Goal: Transaction & Acquisition: Purchase product/service

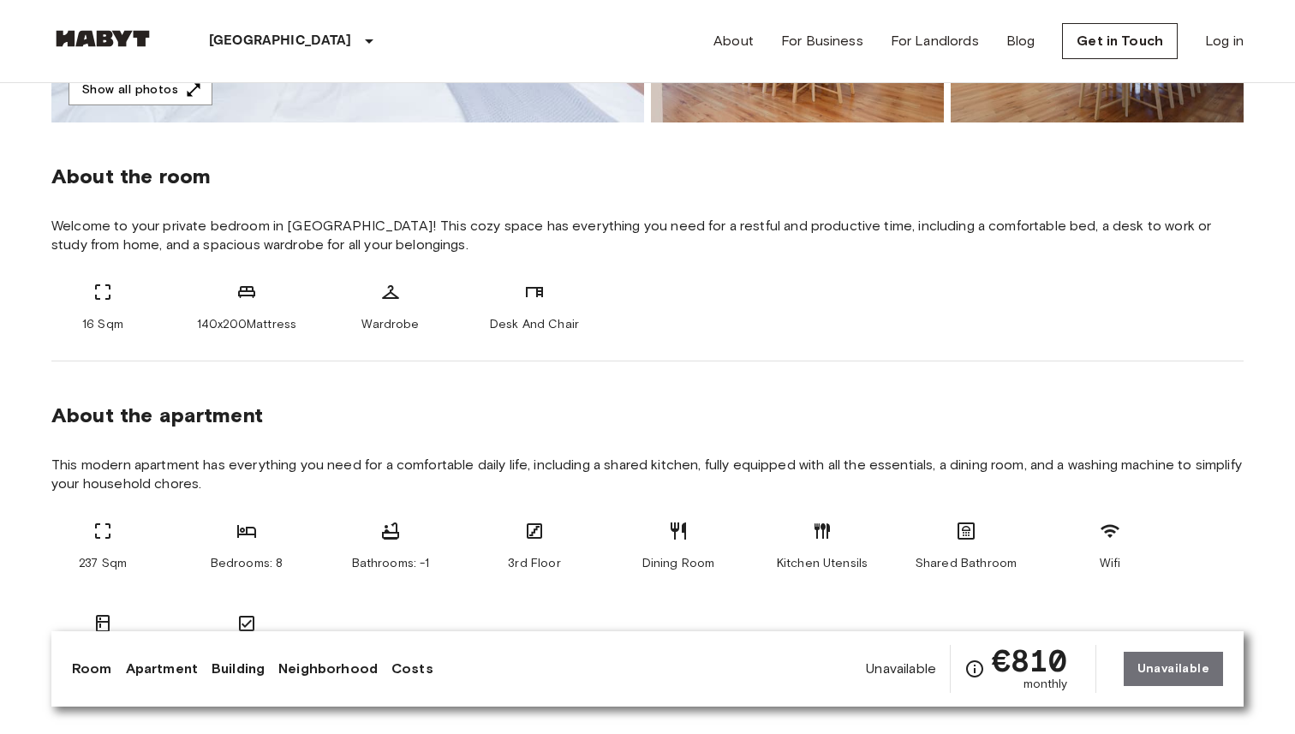
scroll to position [563, 0]
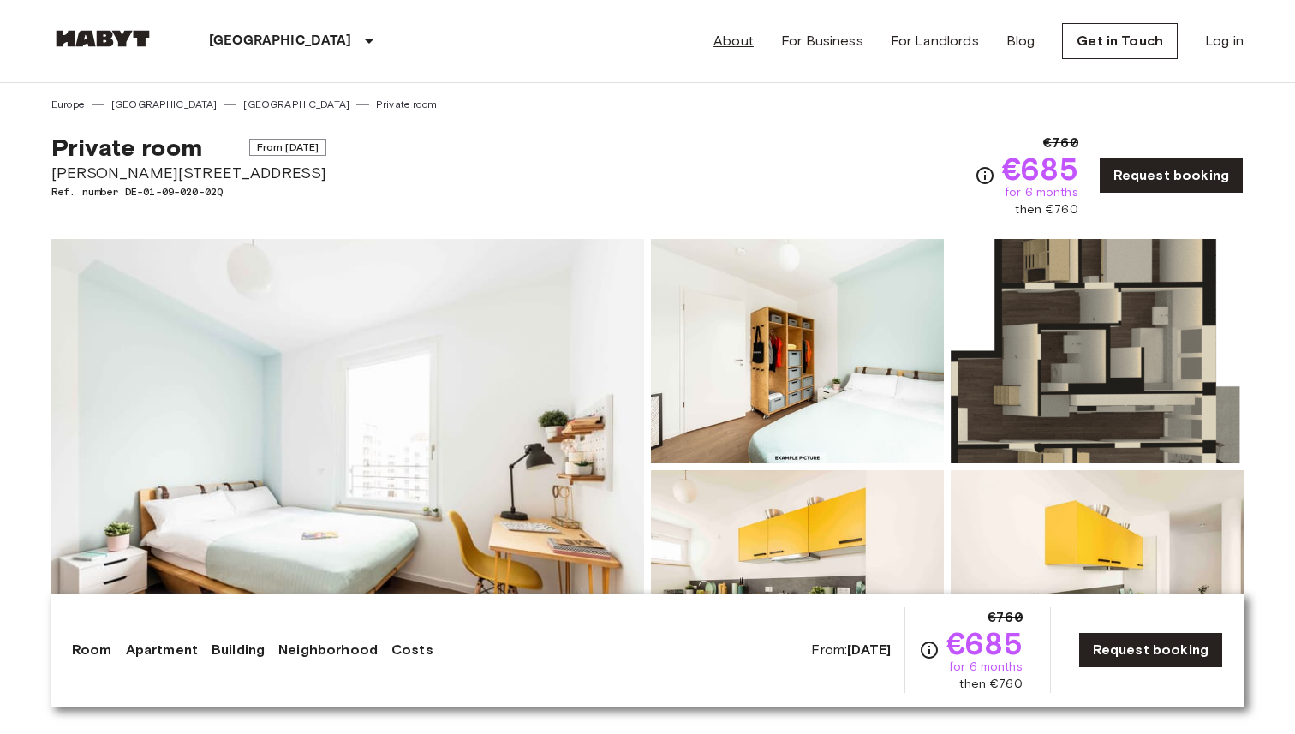
click at [737, 37] on link "About" at bounding box center [733, 41] width 40 height 21
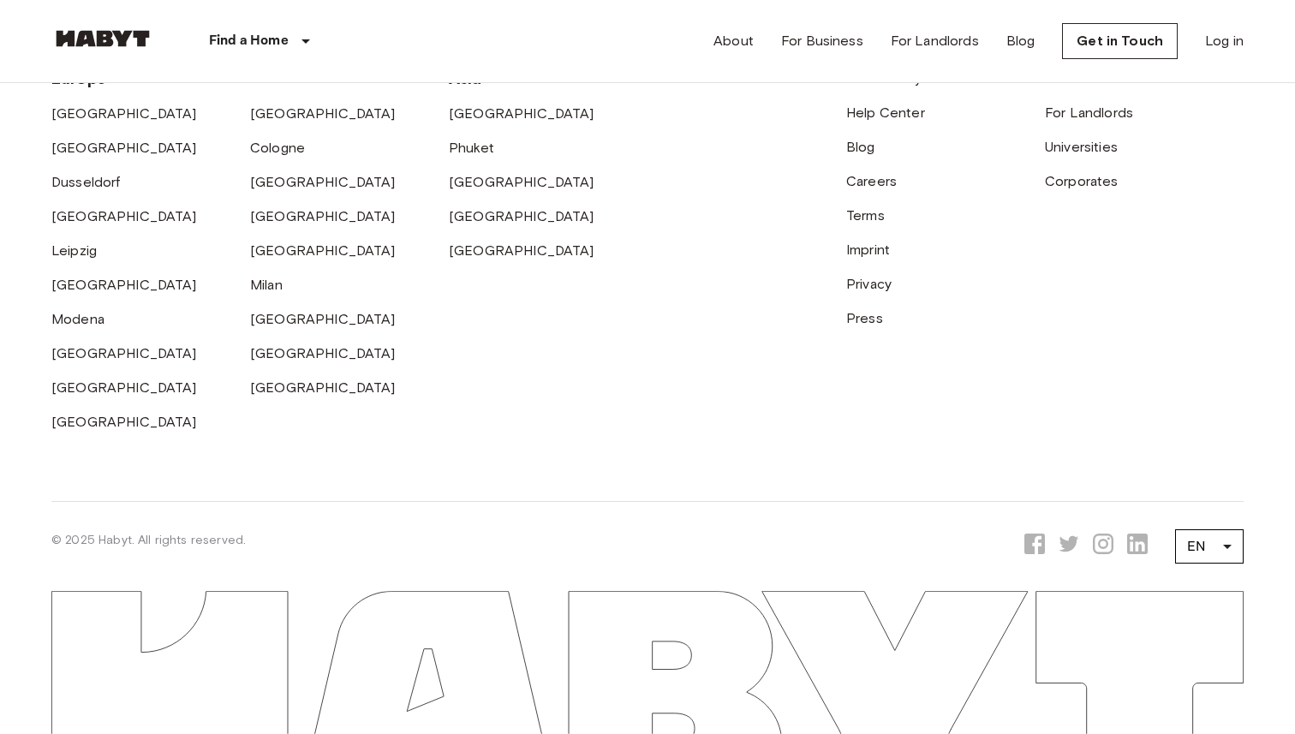
scroll to position [5392, 0]
click at [877, 123] on div "Help Center" at bounding box center [945, 106] width 199 height 34
click at [879, 121] on link "Help Center" at bounding box center [885, 112] width 79 height 16
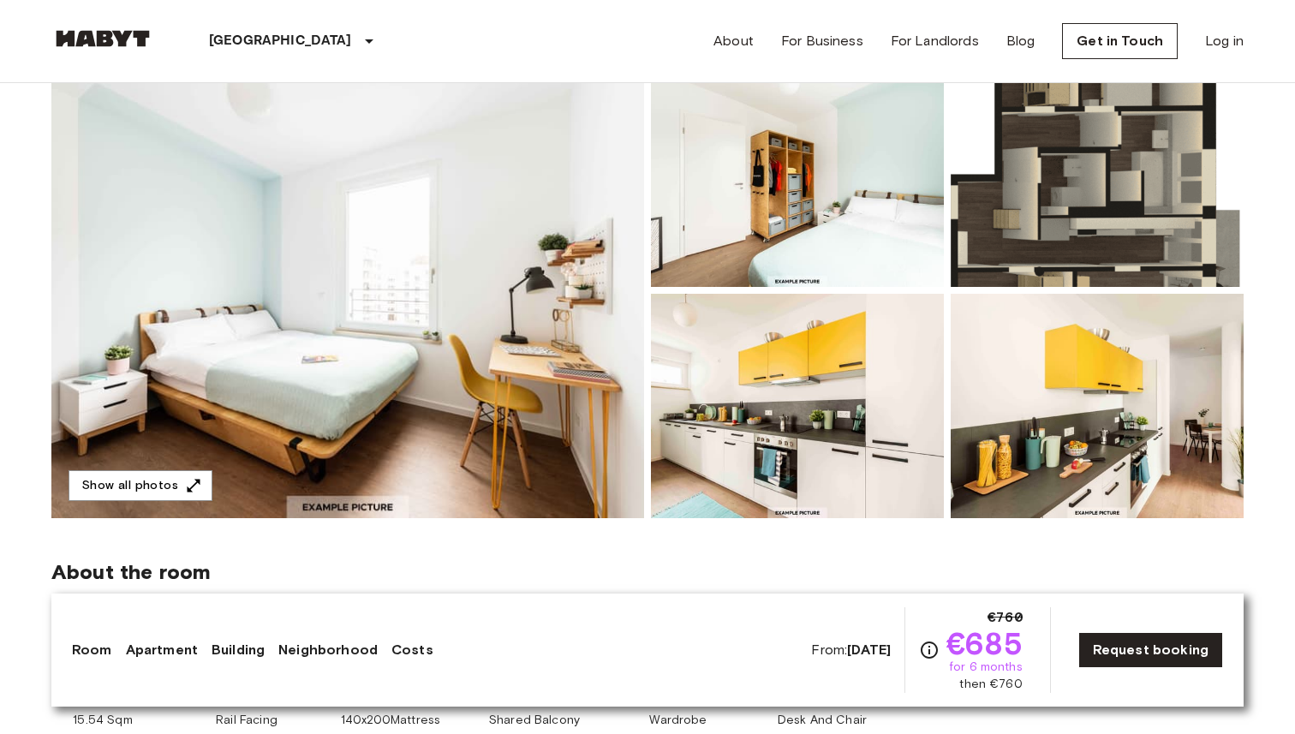
scroll to position [190, 0]
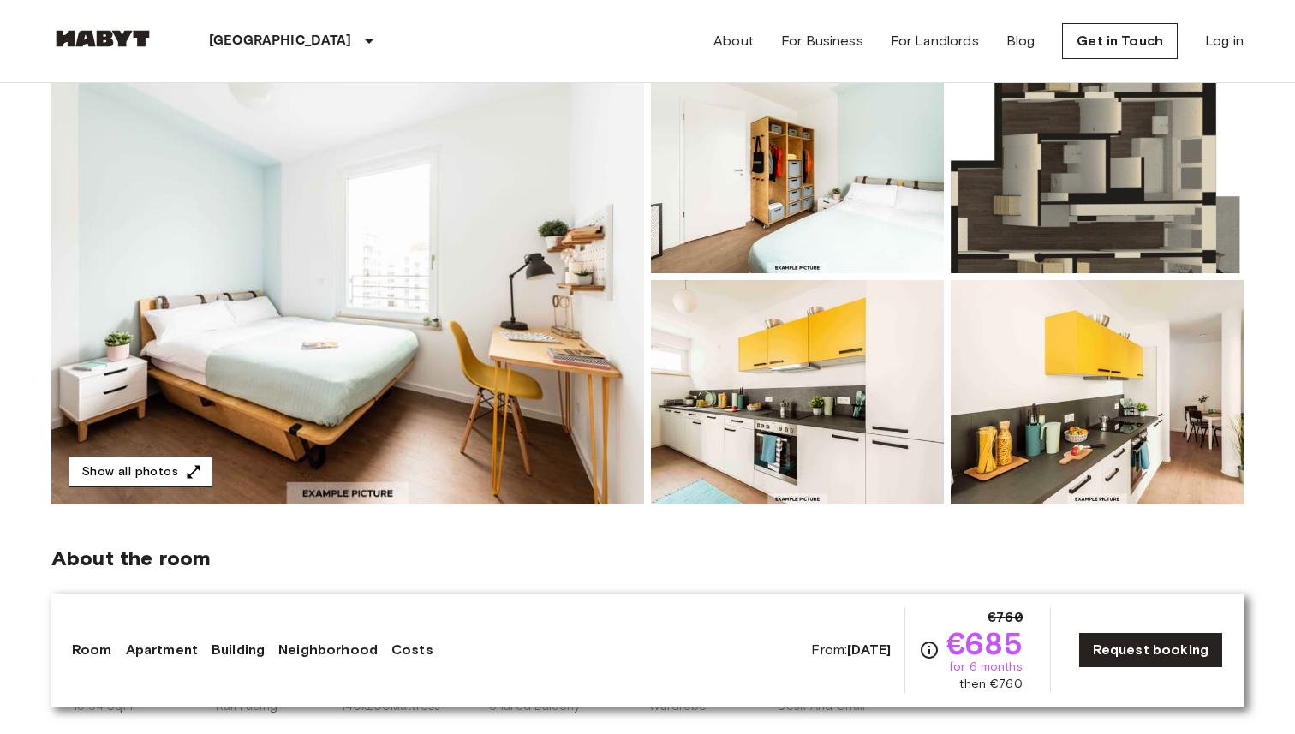
click at [140, 468] on button "Show all photos" at bounding box center [141, 472] width 144 height 32
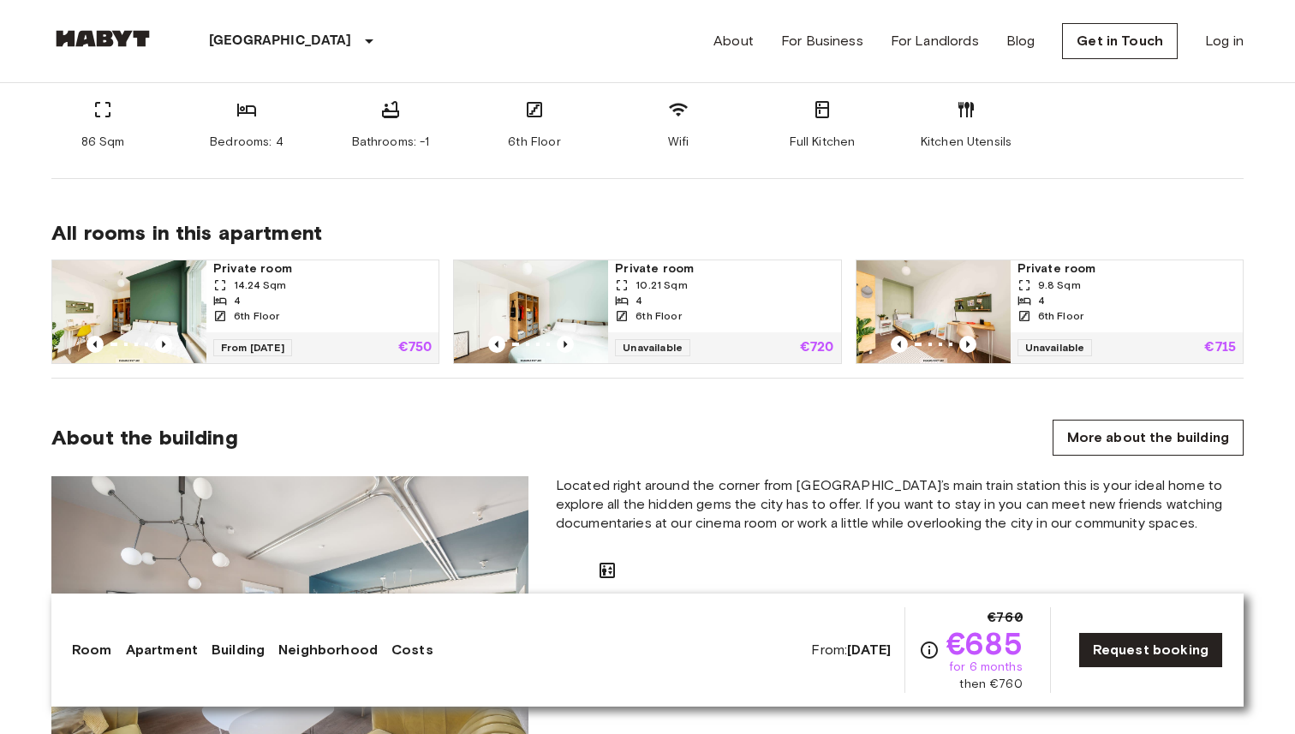
scroll to position [1013, 0]
click at [565, 342] on icon "Previous image" at bounding box center [565, 343] width 3 height 7
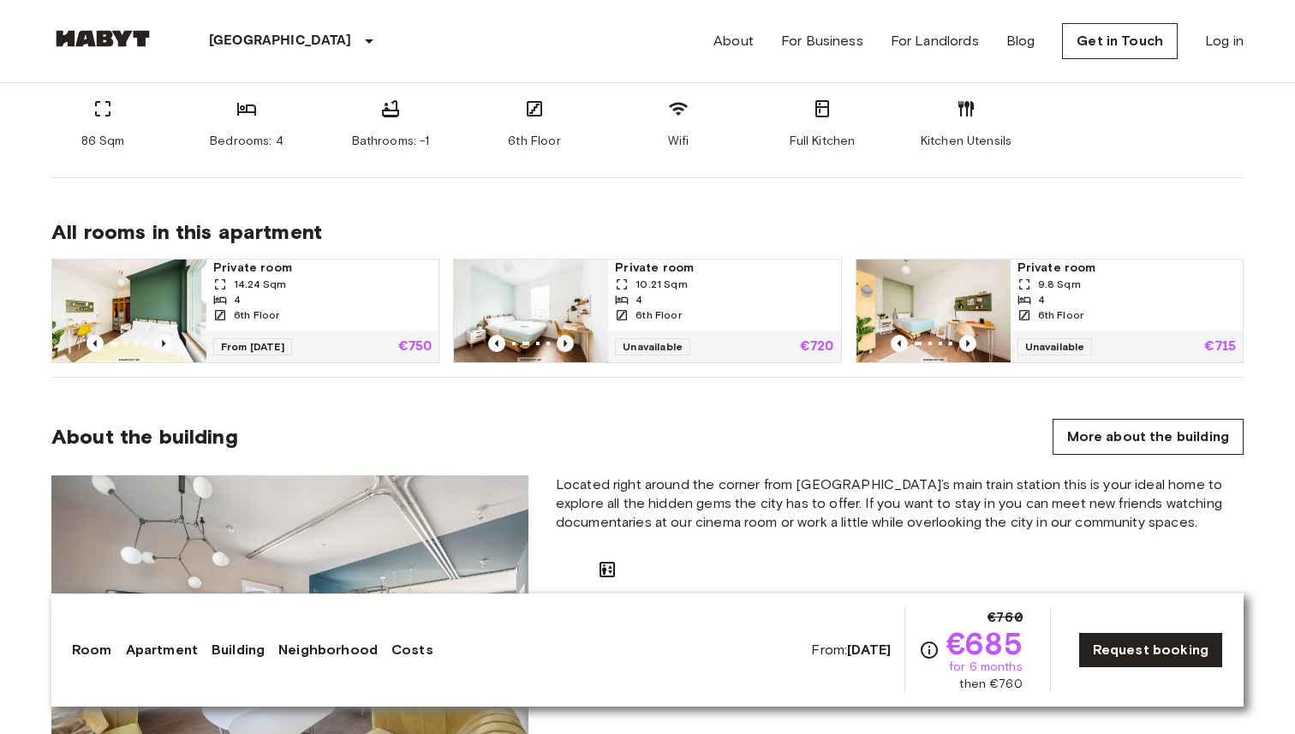
click at [565, 342] on icon "Previous image" at bounding box center [565, 343] width 3 height 7
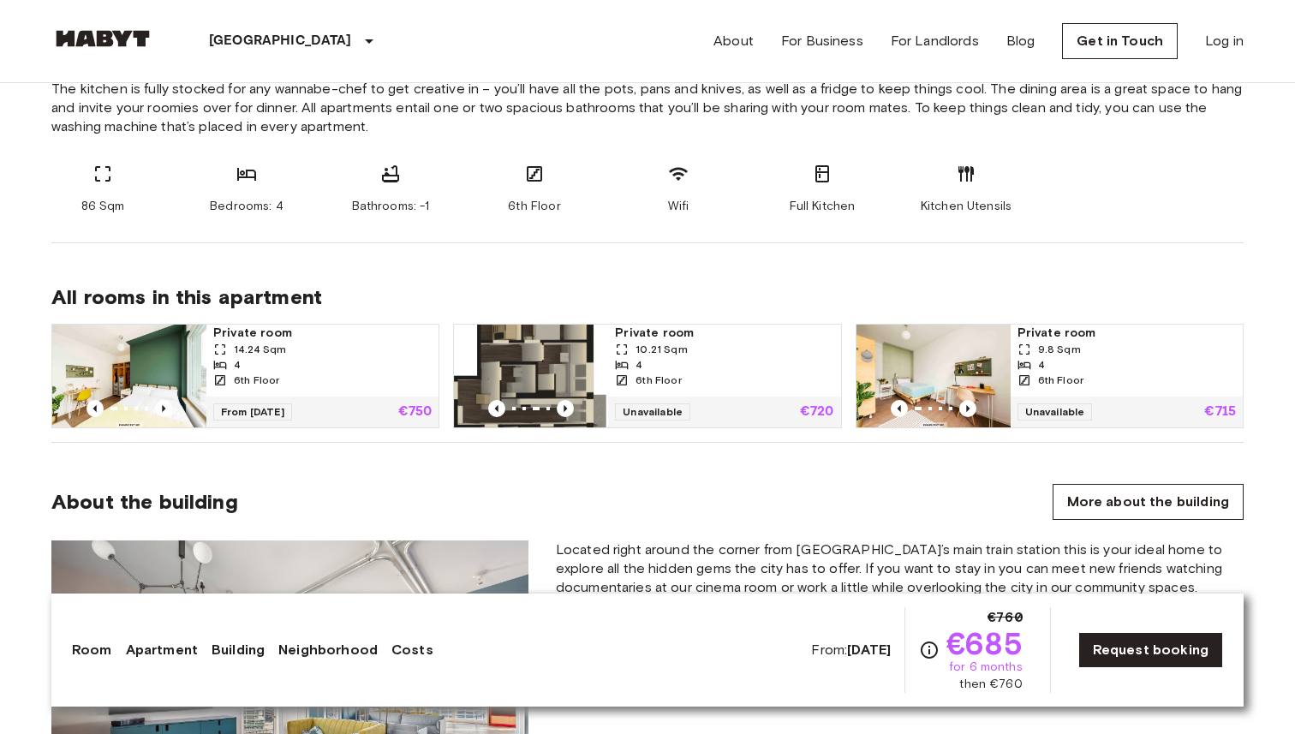
scroll to position [966, 0]
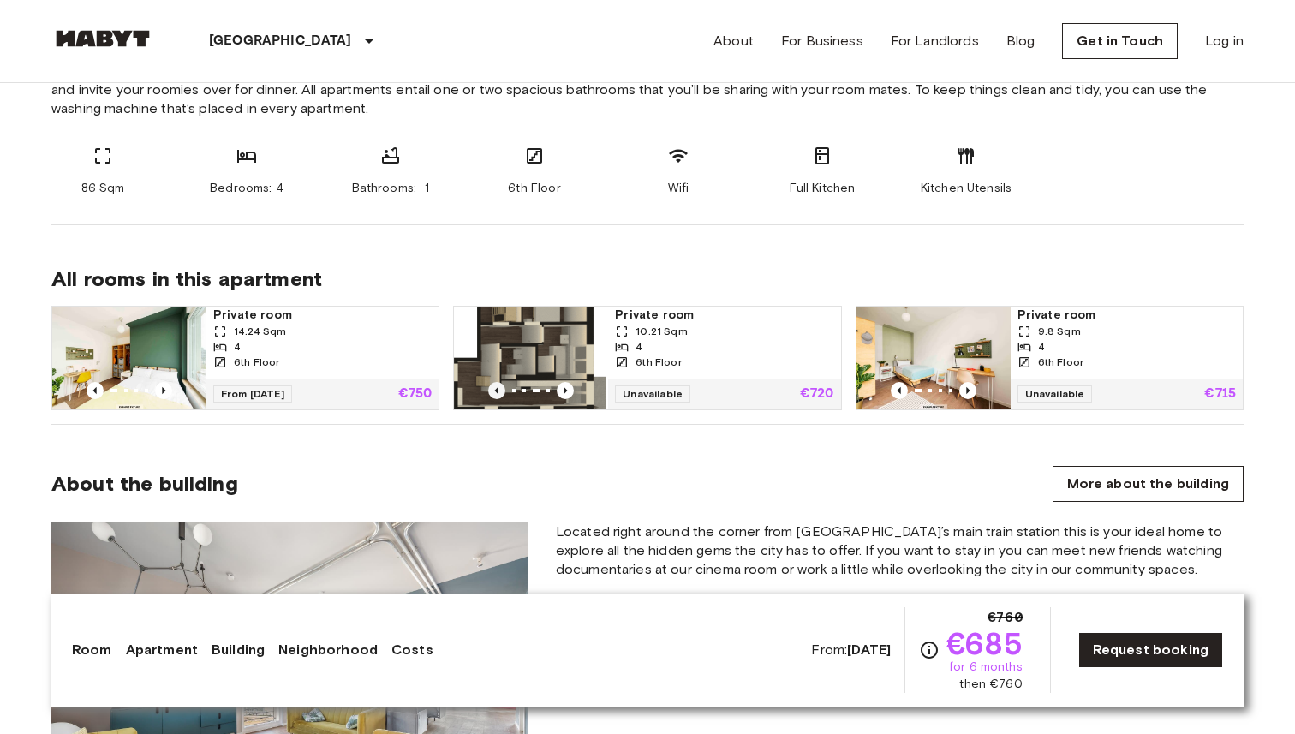
click at [499, 393] on icon "Previous image" at bounding box center [496, 390] width 17 height 17
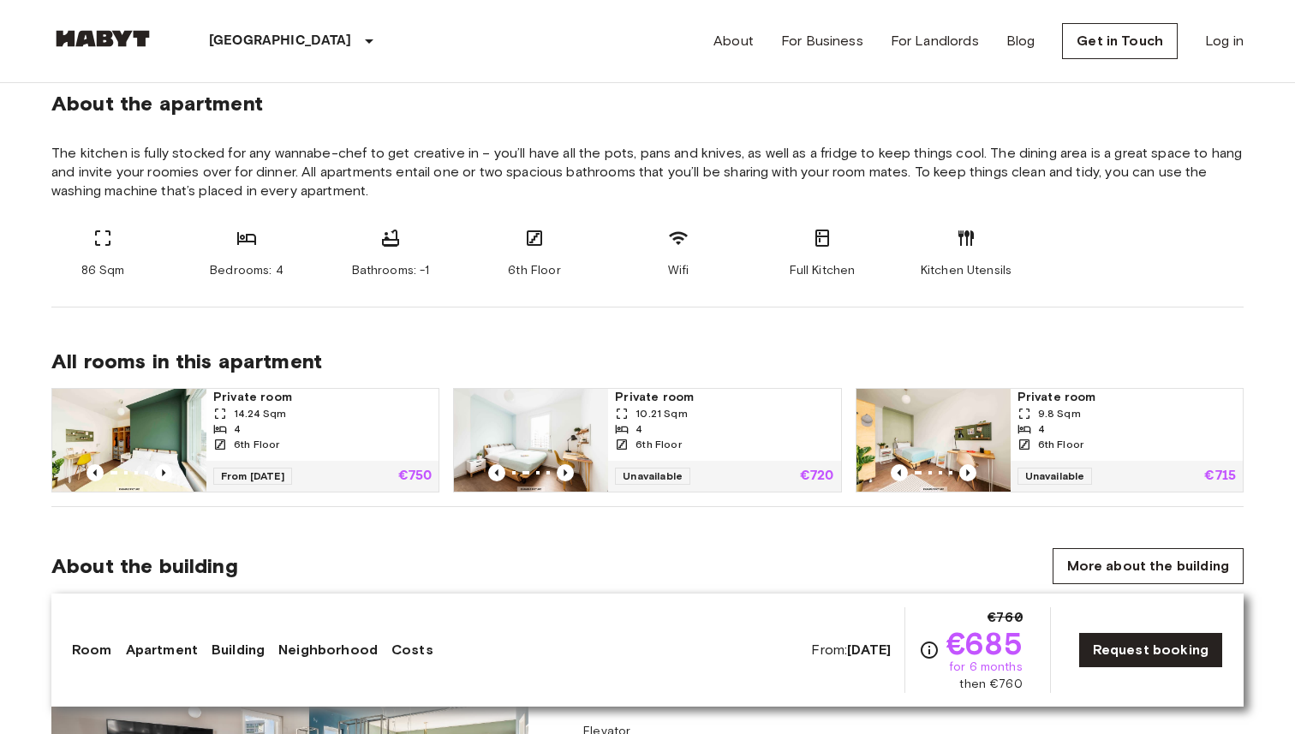
scroll to position [987, 0]
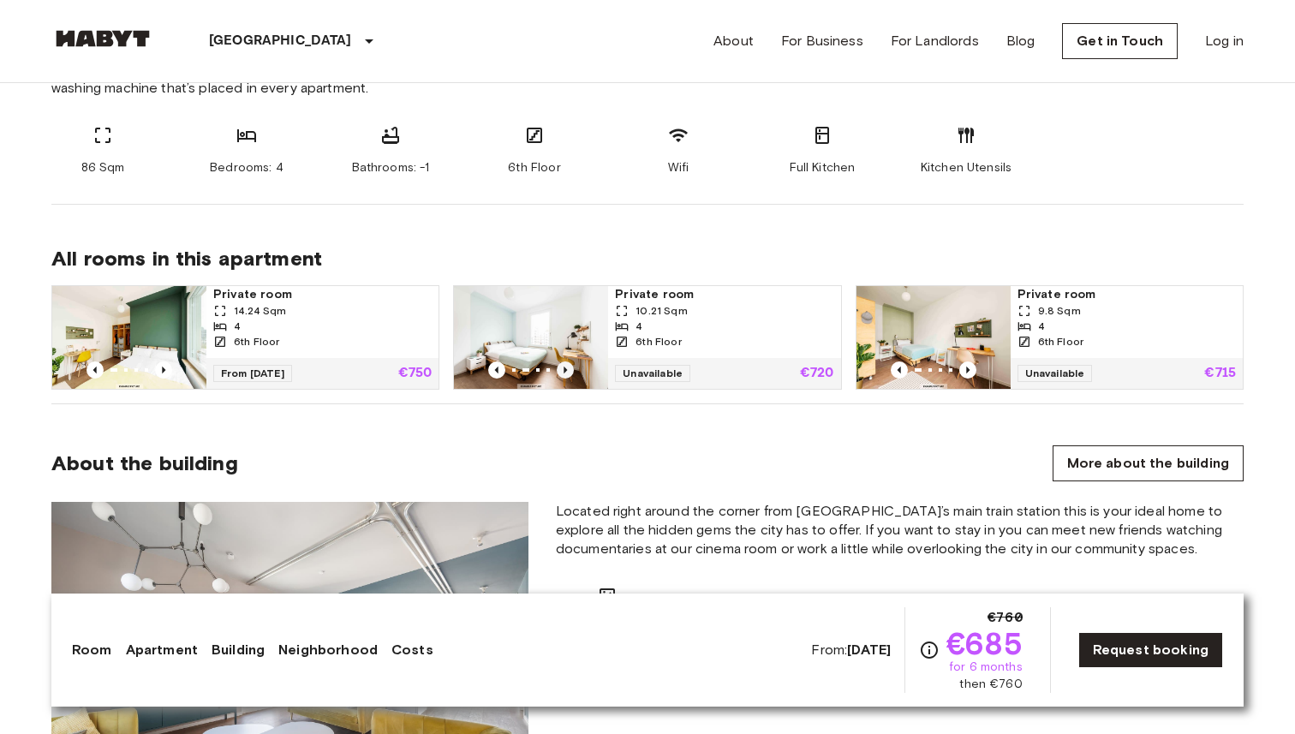
click at [562, 369] on icon "Previous image" at bounding box center [565, 369] width 17 height 17
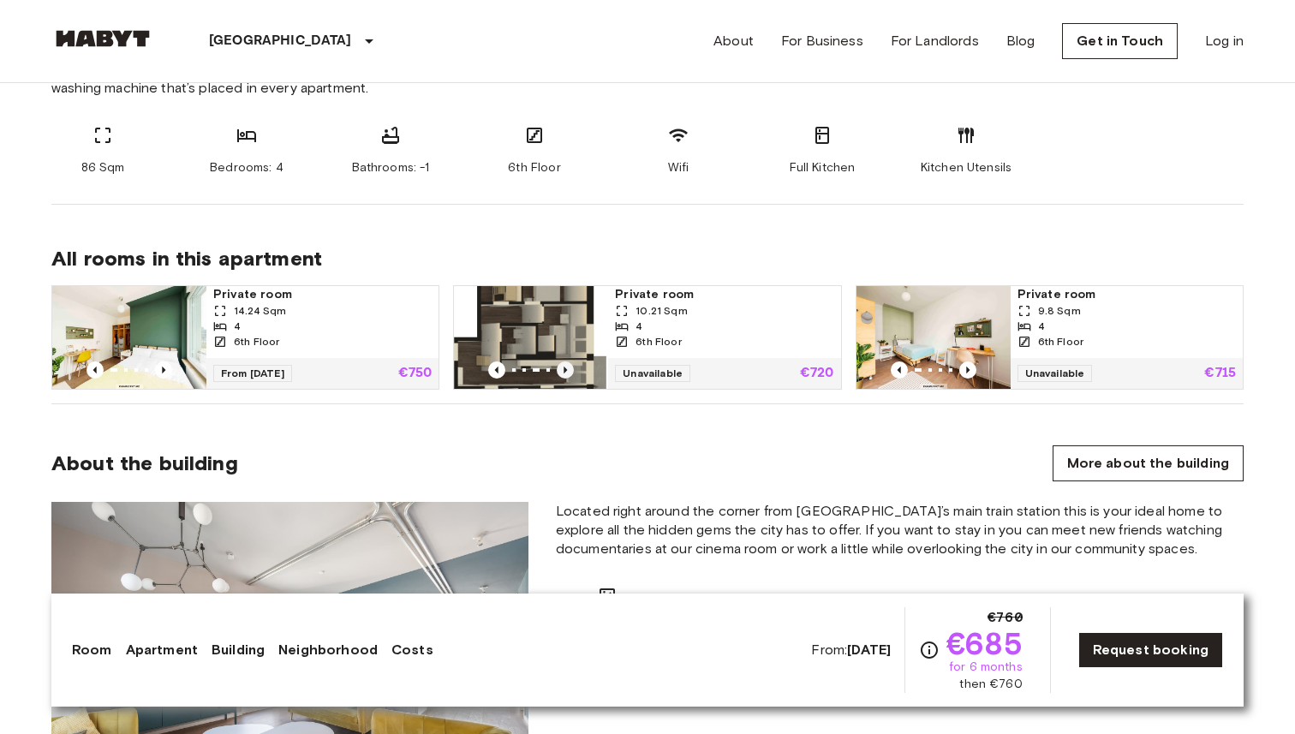
click at [562, 369] on icon "Previous image" at bounding box center [565, 369] width 17 height 17
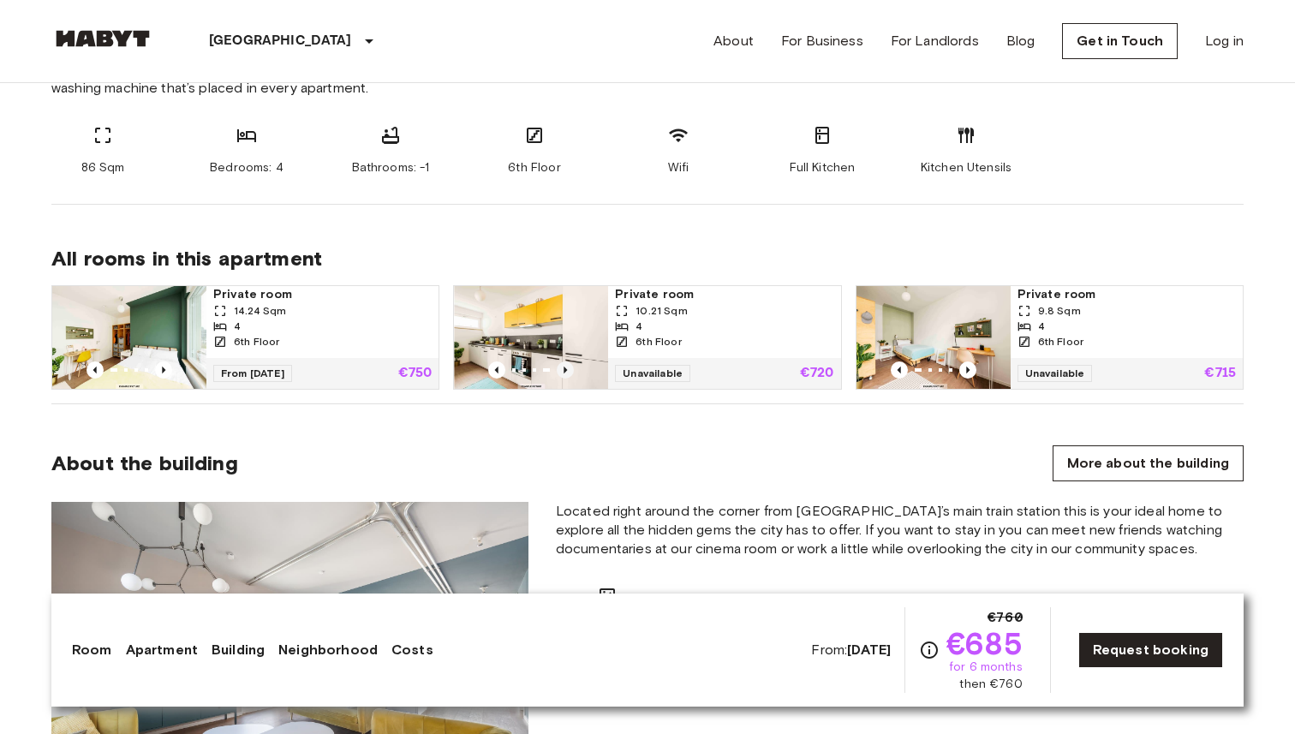
click at [562, 369] on icon "Previous image" at bounding box center [565, 369] width 17 height 17
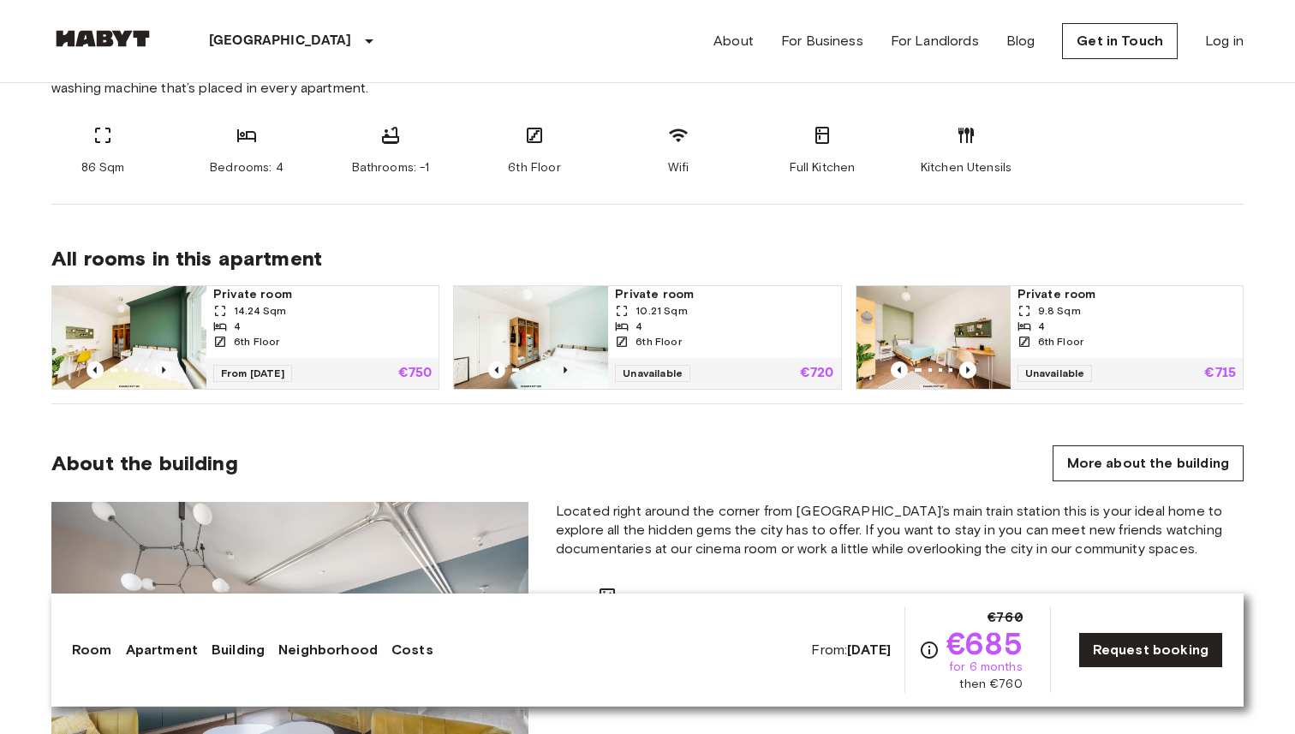
click at [562, 369] on icon "Previous image" at bounding box center [565, 369] width 17 height 17
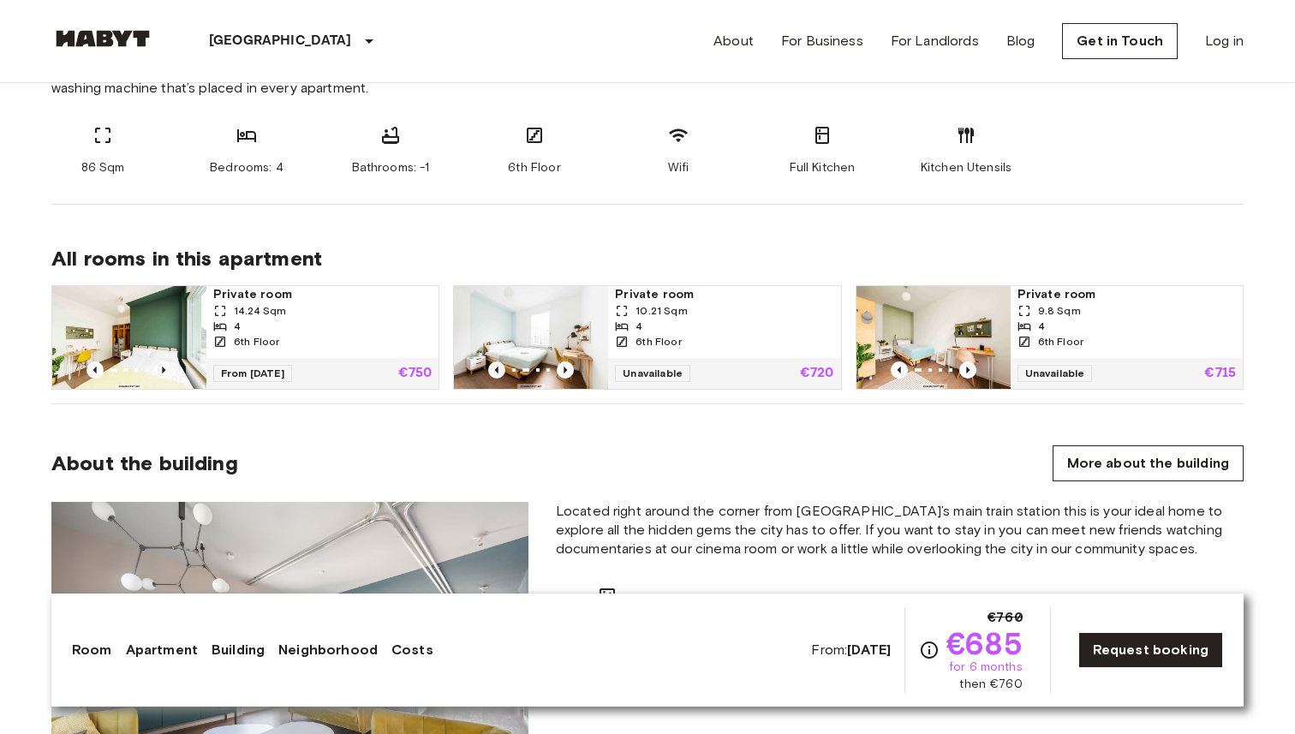
click at [495, 367] on icon "Previous image" at bounding box center [496, 369] width 17 height 17
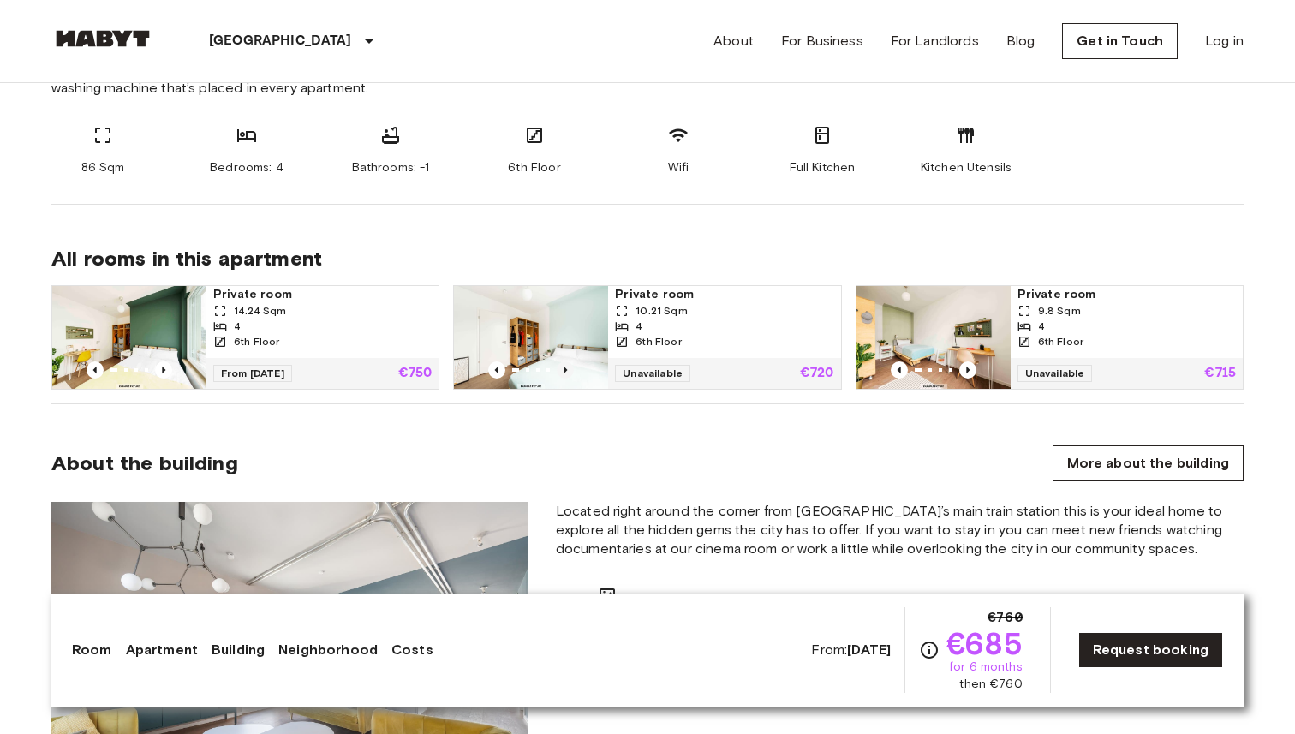
click at [569, 367] on icon "Previous image" at bounding box center [565, 369] width 17 height 17
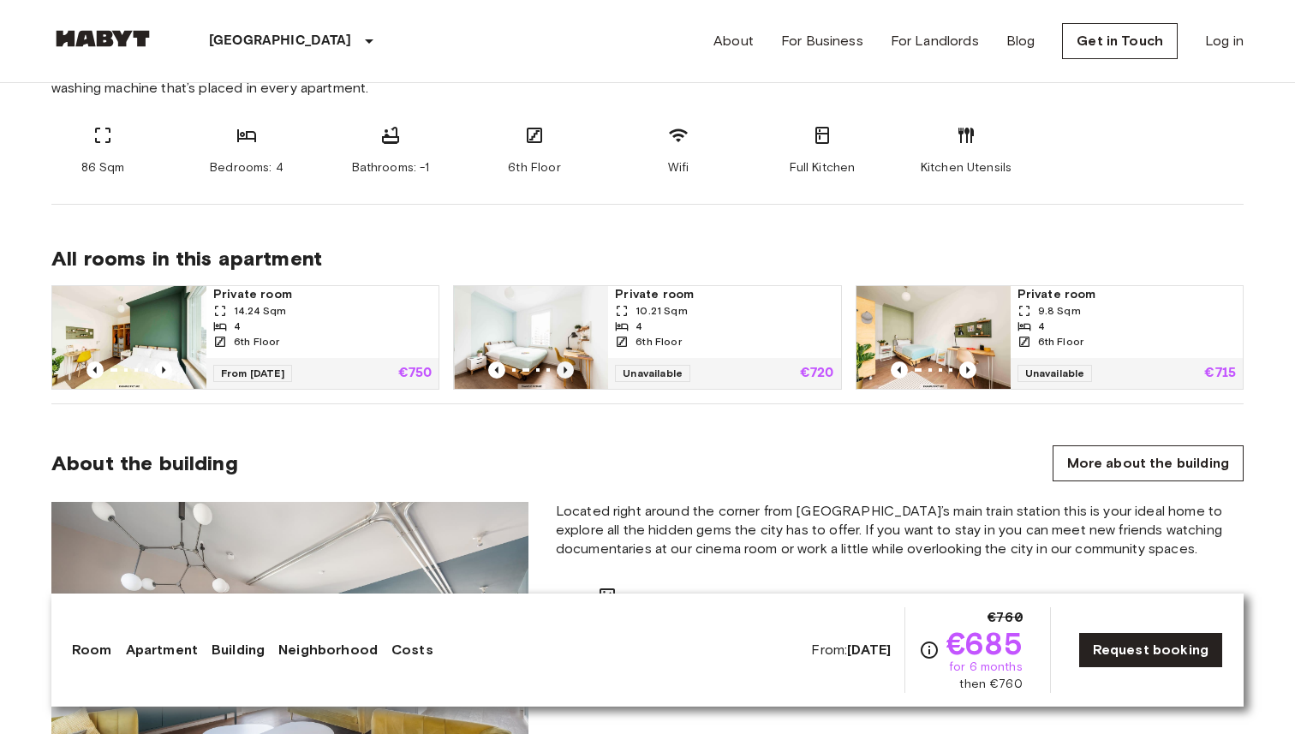
click at [569, 367] on icon "Previous image" at bounding box center [565, 369] width 17 height 17
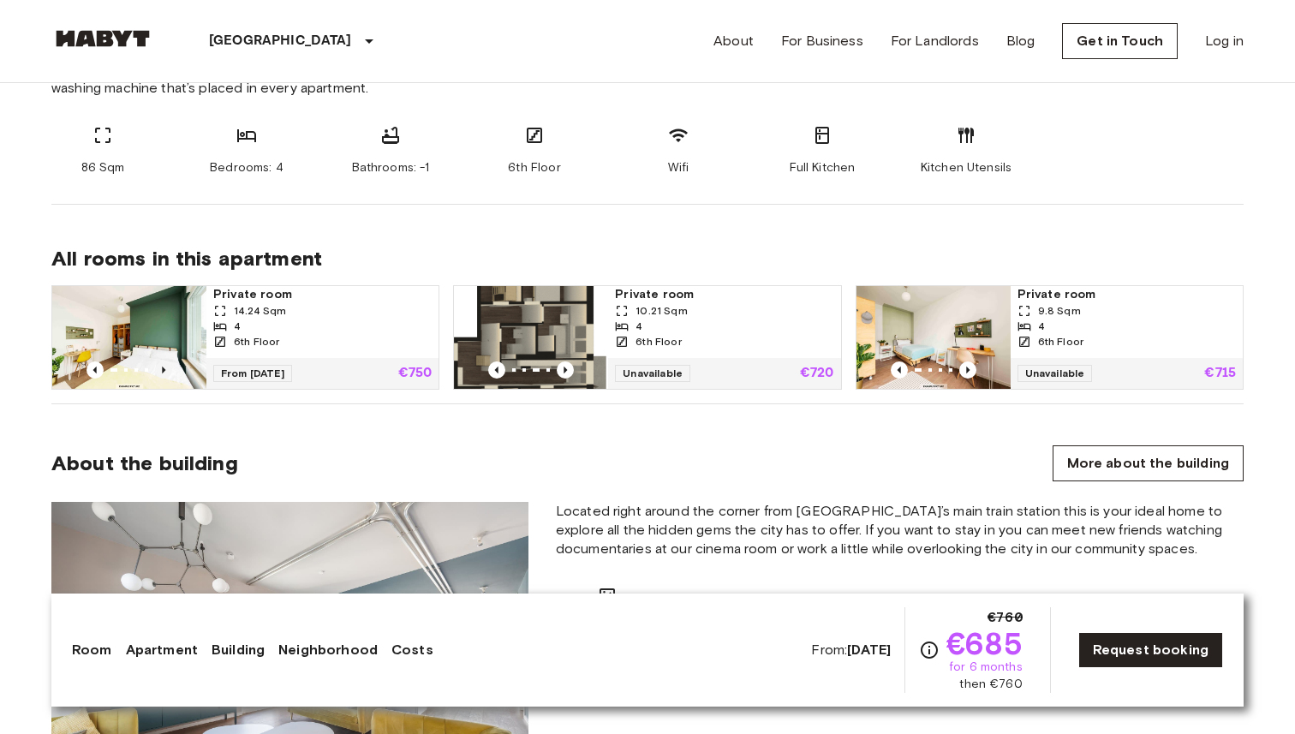
click at [167, 368] on icon "Previous image" at bounding box center [163, 369] width 17 height 17
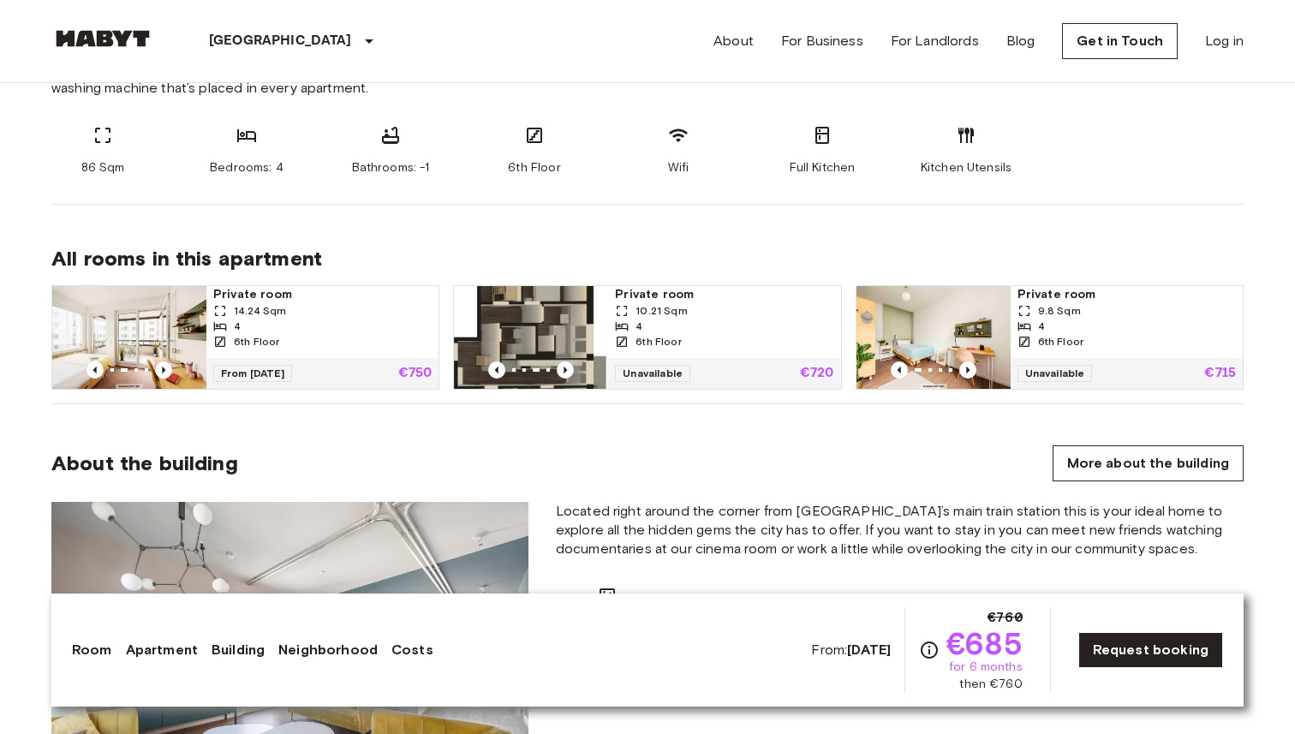
click at [528, 311] on img at bounding box center [531, 337] width 154 height 103
click at [958, 307] on img at bounding box center [933, 337] width 154 height 103
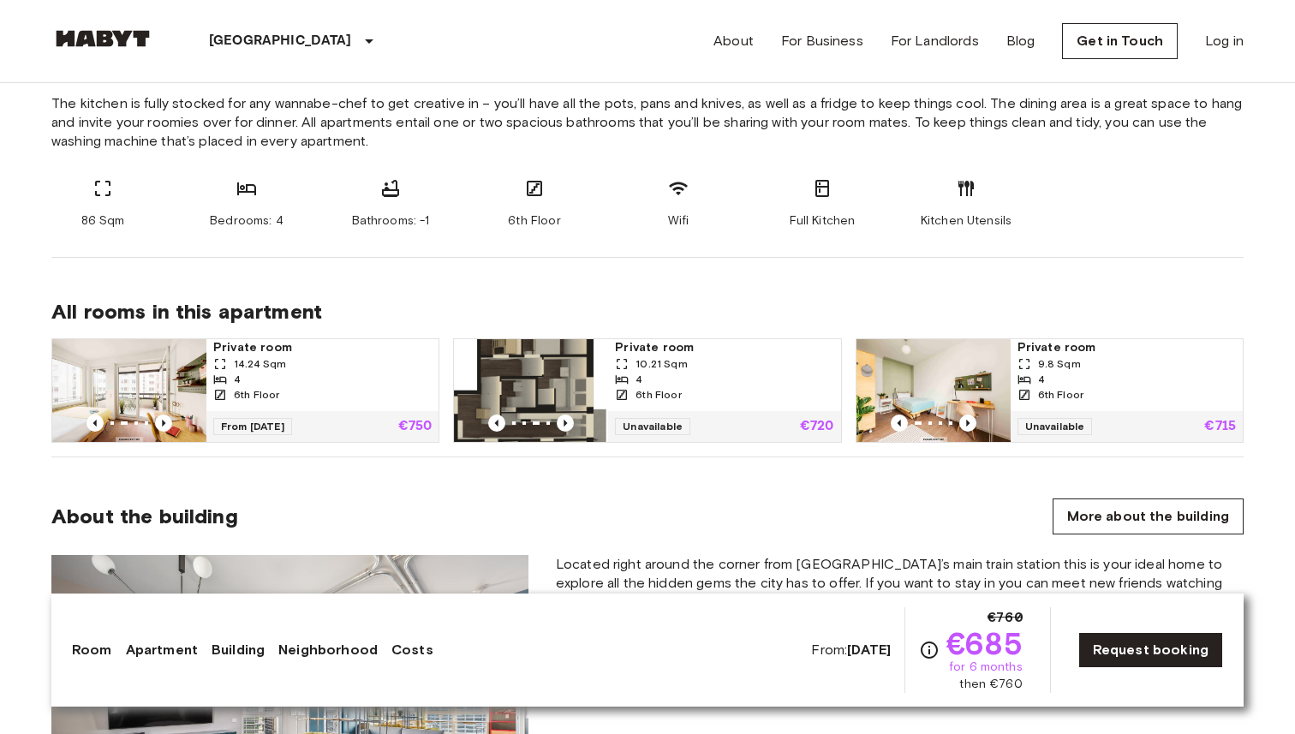
scroll to position [934, 0]
click at [337, 376] on div "4" at bounding box center [322, 378] width 218 height 15
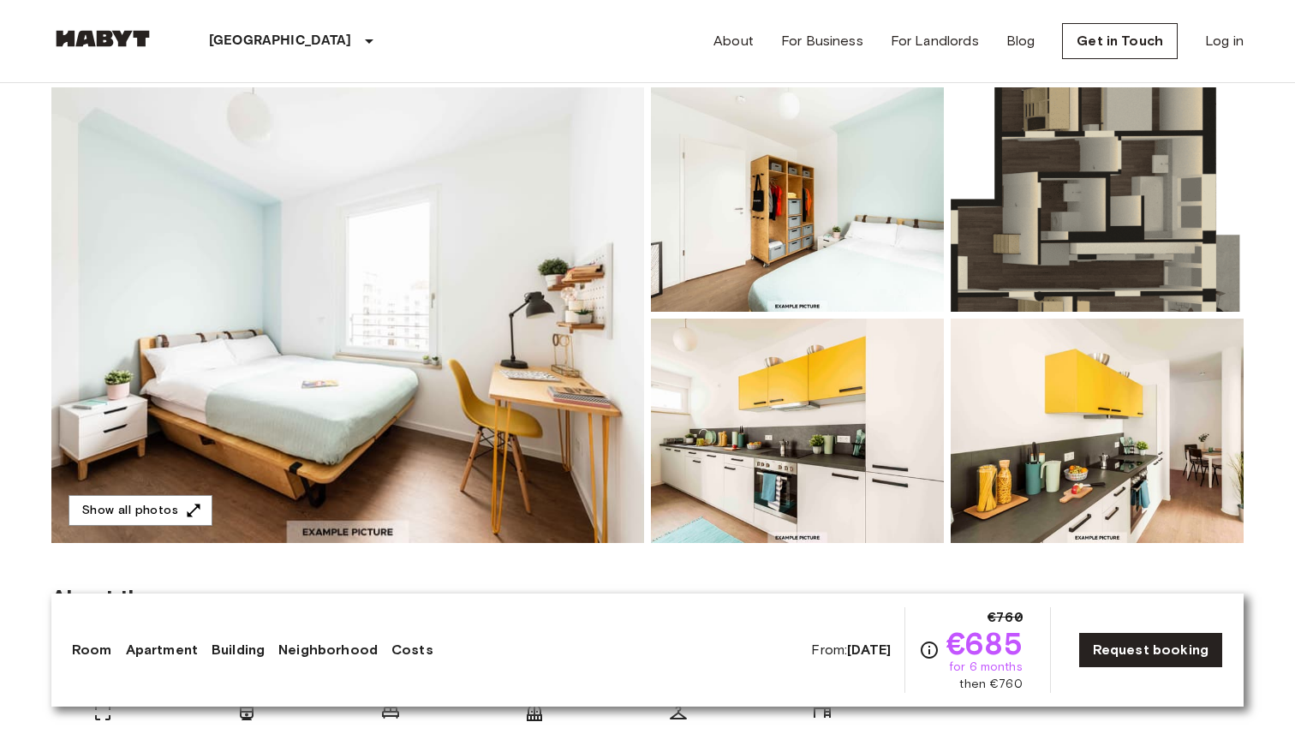
scroll to position [154, 0]
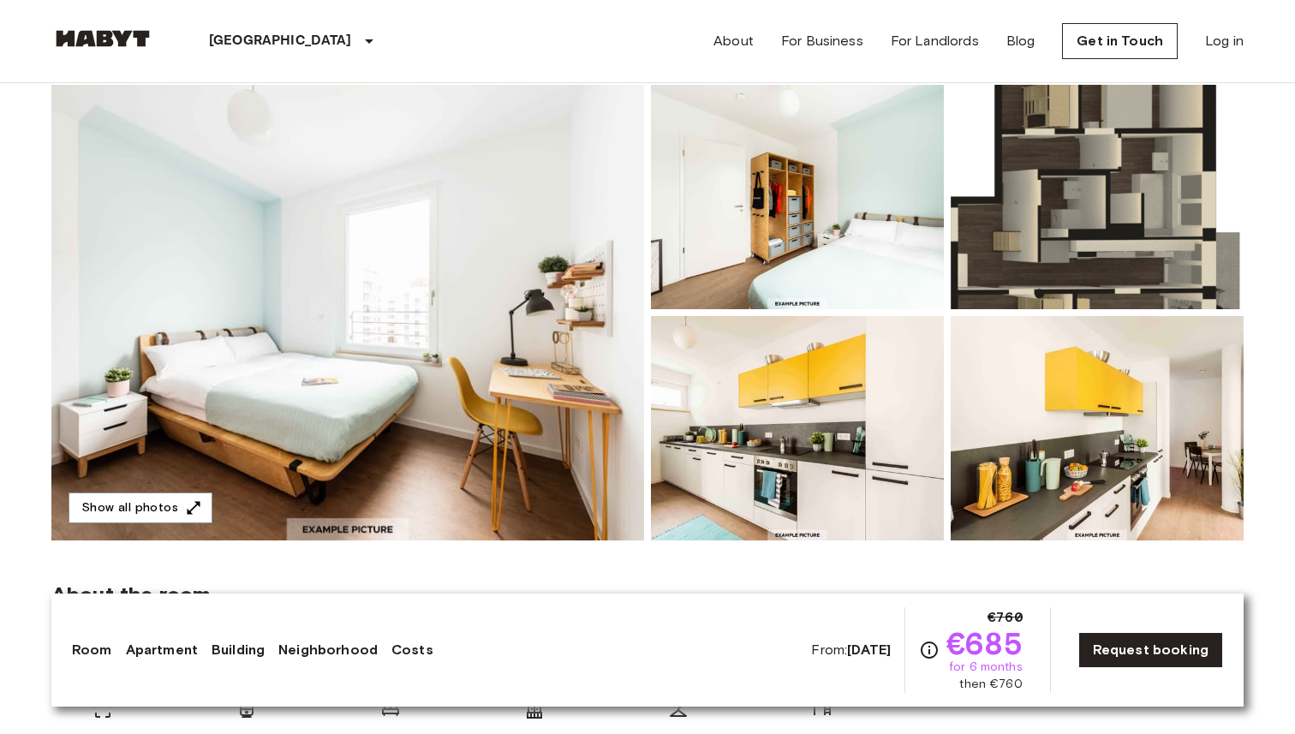
click at [1030, 256] on img at bounding box center [1097, 197] width 293 height 224
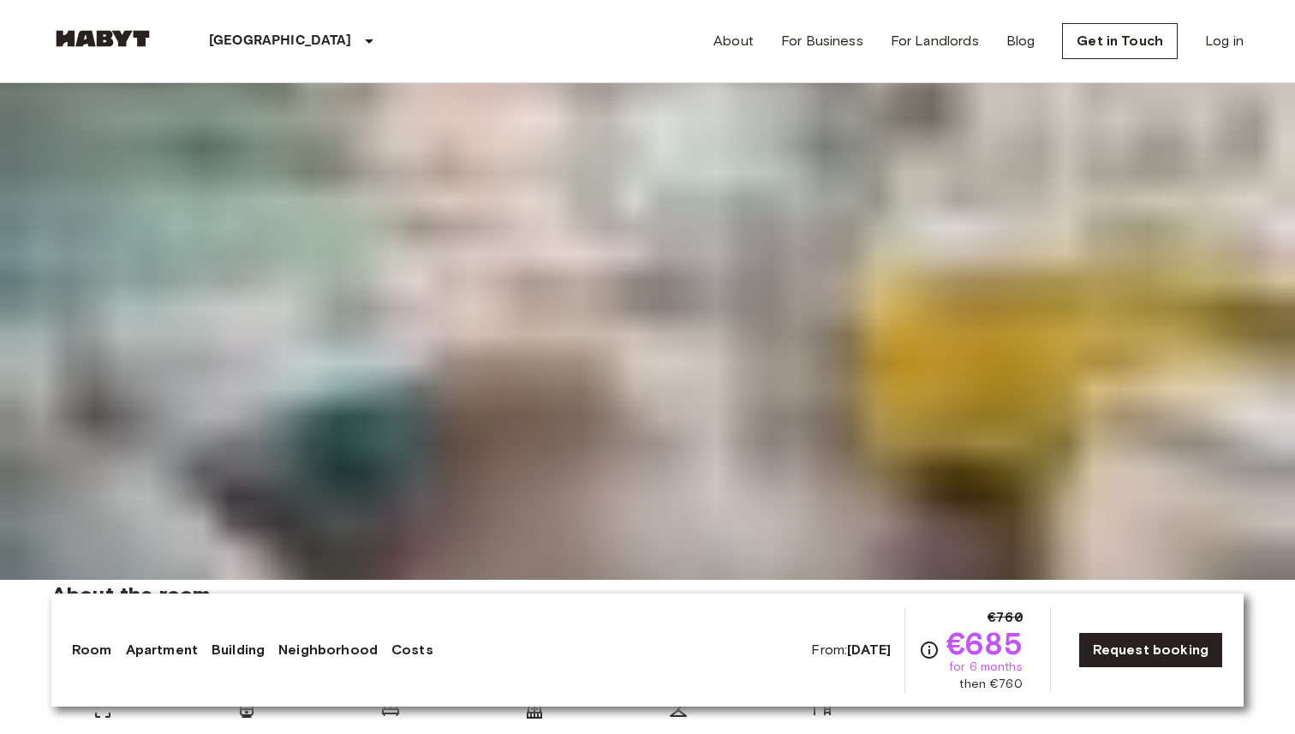
drag, startPoint x: 434, startPoint y: 307, endPoint x: 474, endPoint y: 385, distance: 87.0
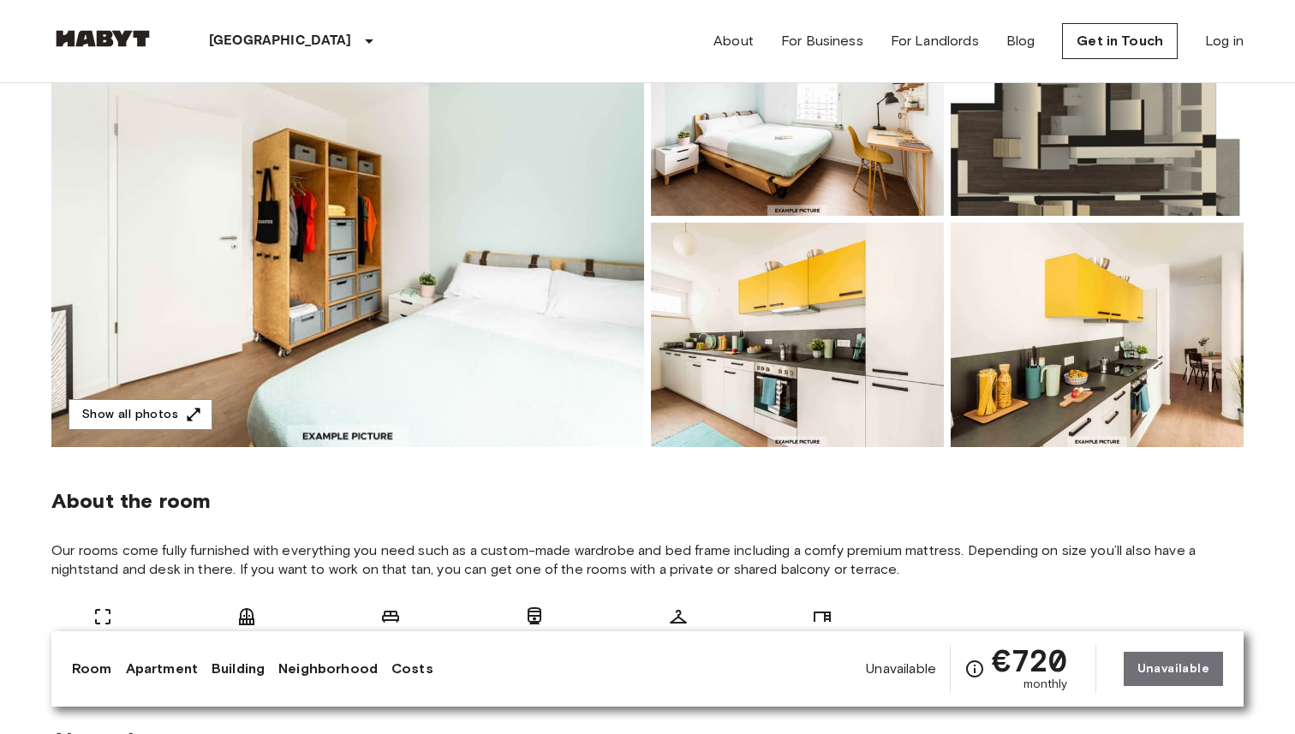
scroll to position [230, 0]
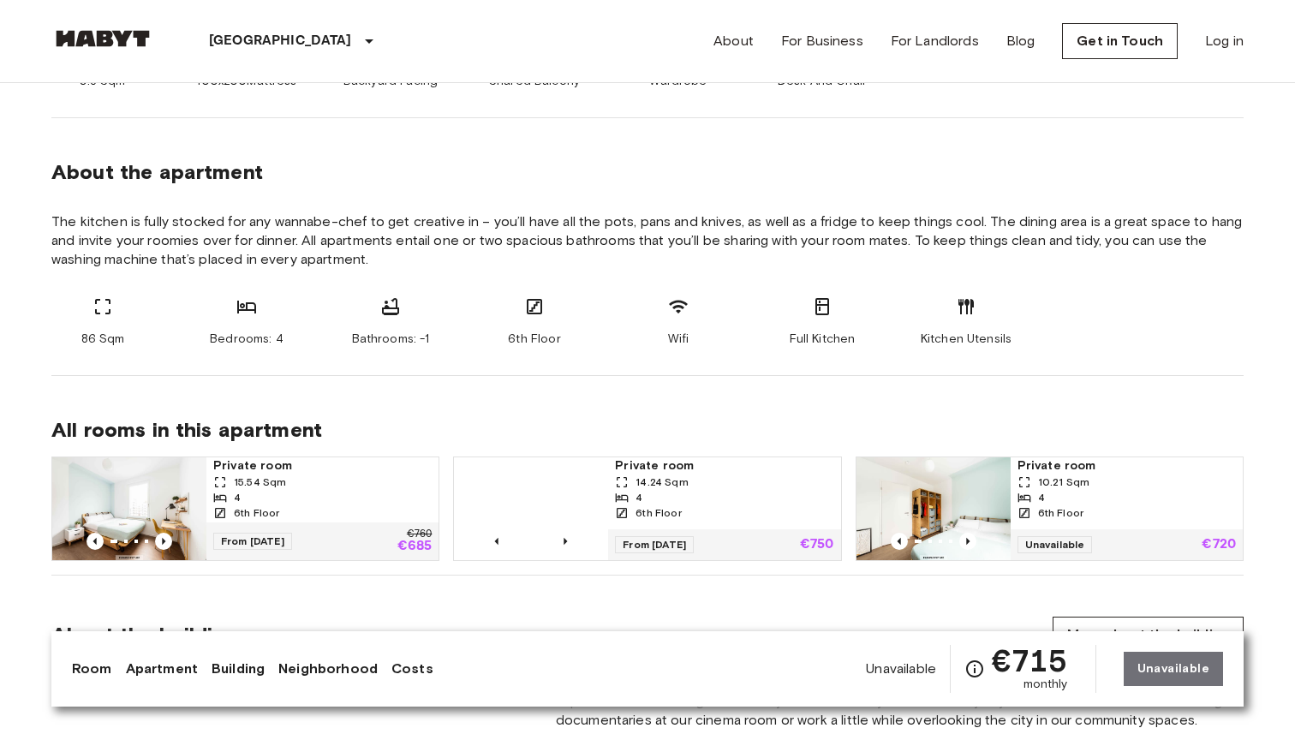
scroll to position [894, 0]
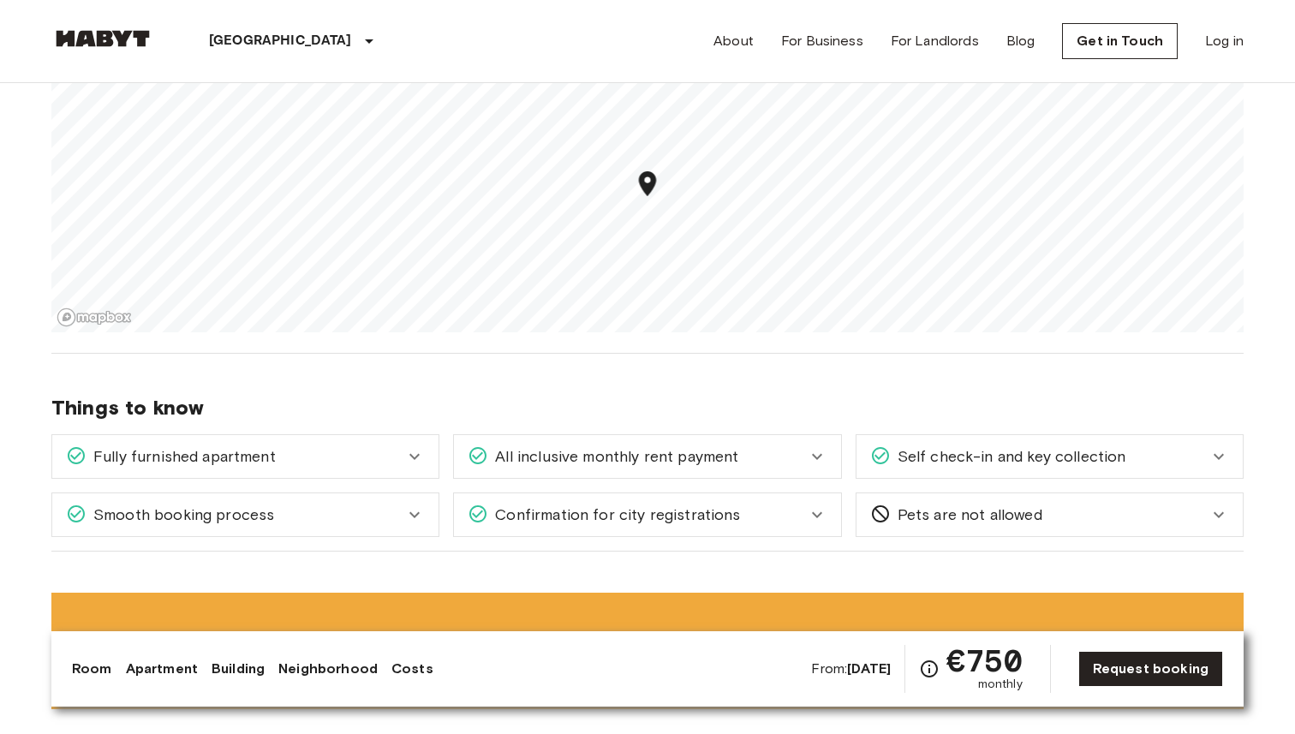
scroll to position [1884, 0]
